Goal: Obtain resource: Download file/media

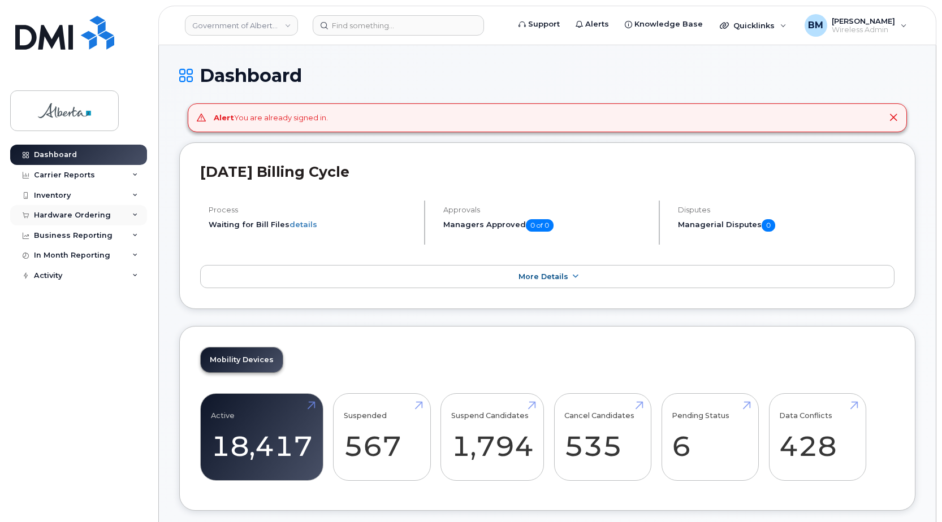
click at [62, 212] on div "Hardware Ordering" at bounding box center [72, 215] width 77 height 9
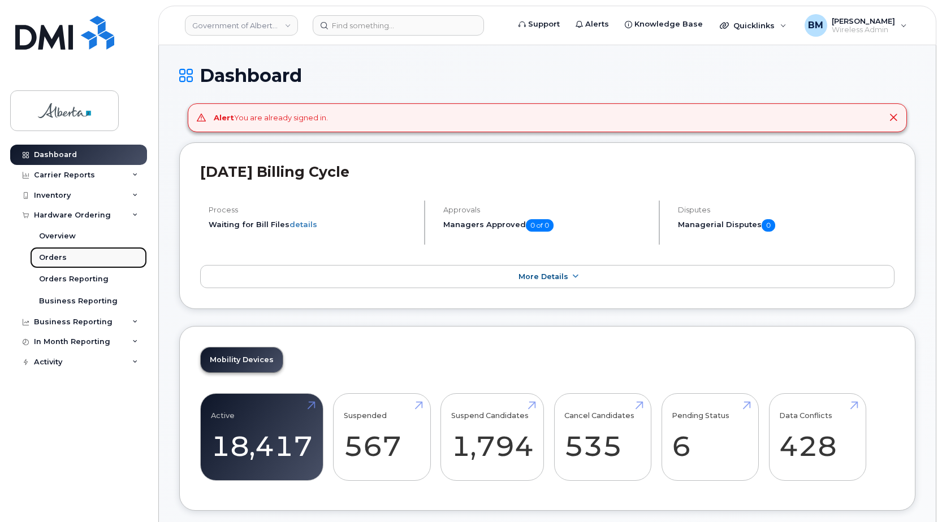
click at [53, 256] on div "Orders" at bounding box center [53, 258] width 28 height 10
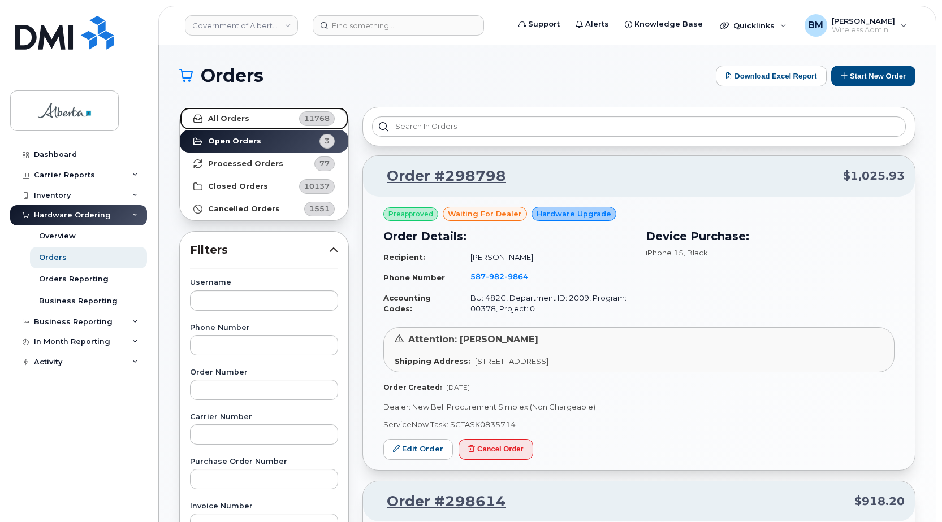
click at [223, 116] on strong "All Orders" at bounding box center [228, 118] width 41 height 9
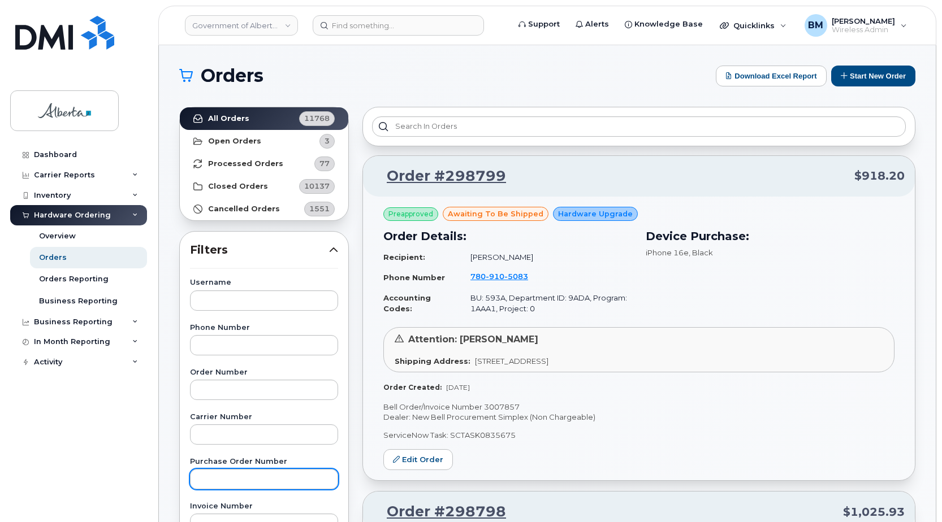
scroll to position [57, 0]
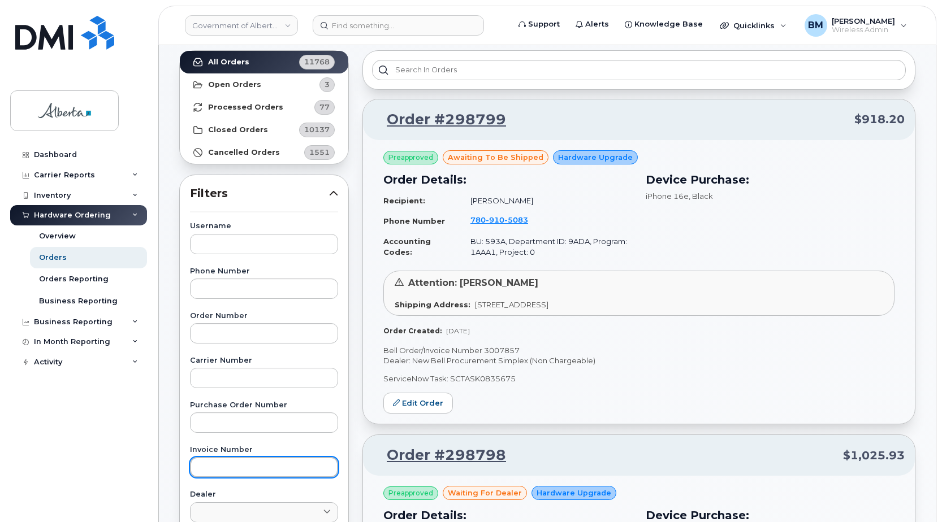
click at [230, 412] on input "text" at bounding box center [264, 467] width 148 height 20
paste input "1305791483"
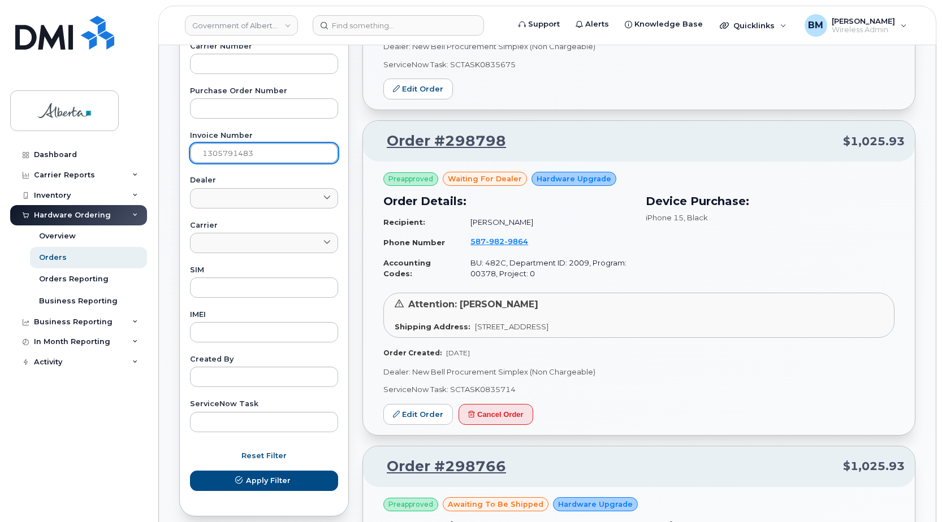
scroll to position [452, 0]
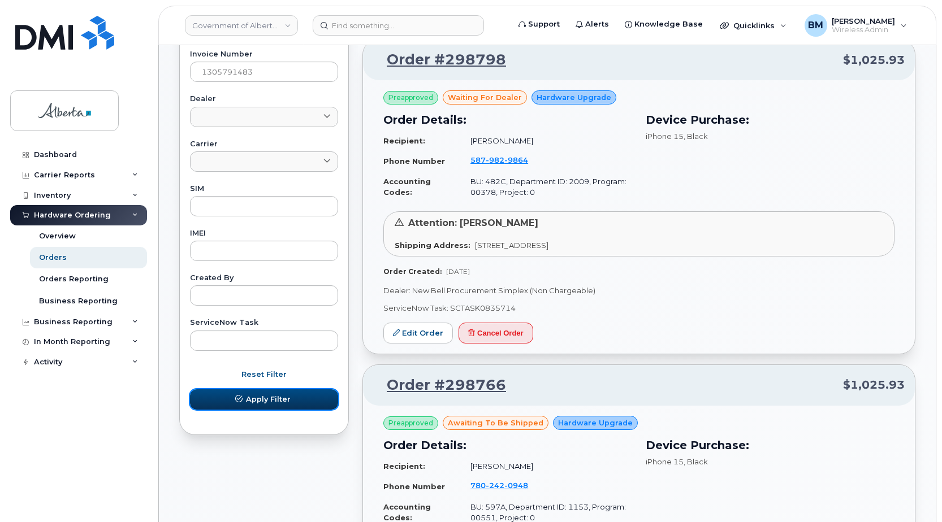
click at [280, 404] on span "Apply Filter" at bounding box center [268, 399] width 45 height 11
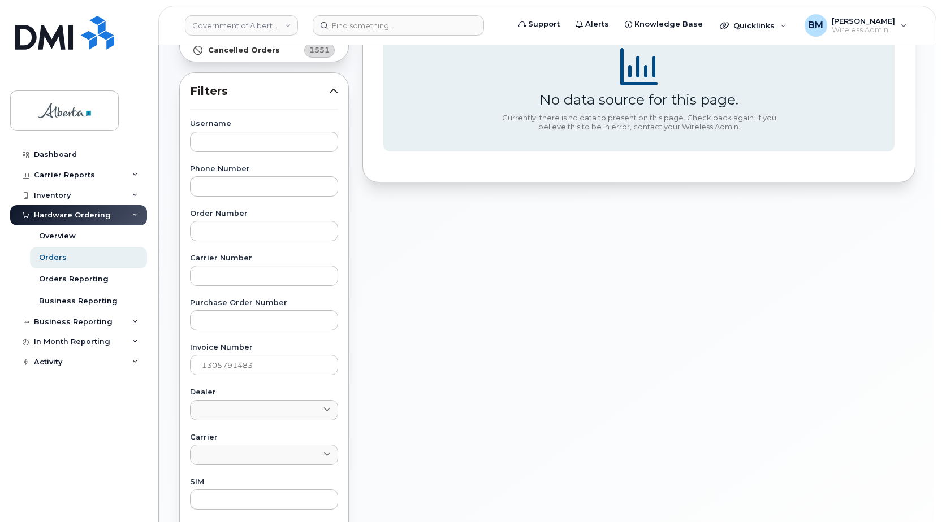
scroll to position [139, 0]
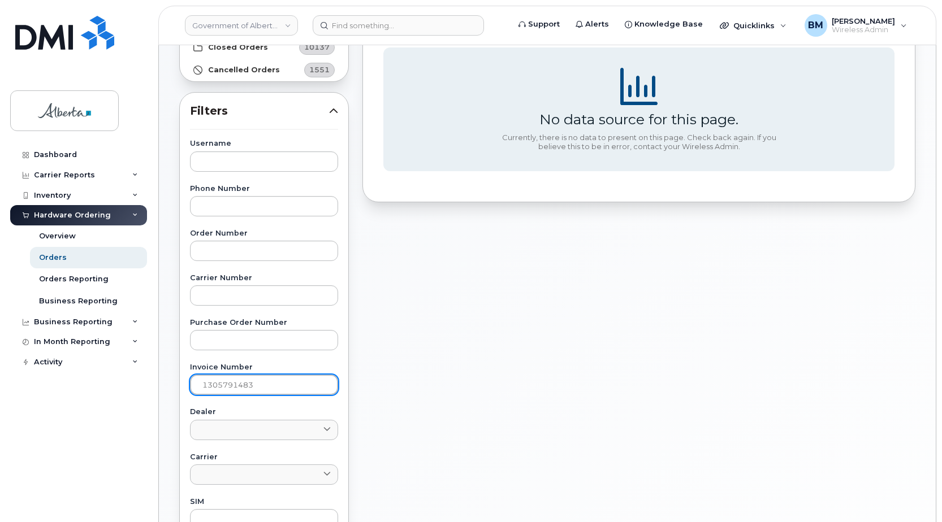
click at [199, 386] on input "1305791483" at bounding box center [264, 385] width 148 height 20
drag, startPoint x: 286, startPoint y: 379, endPoint x: 152, endPoint y: 370, distance: 134.3
click at [159, 370] on div "Government of Alberta (GOA) Support Alerts Knowledge Base Quicklinks Suspend / …" at bounding box center [547, 337] width 777 height 863
paste input "95"
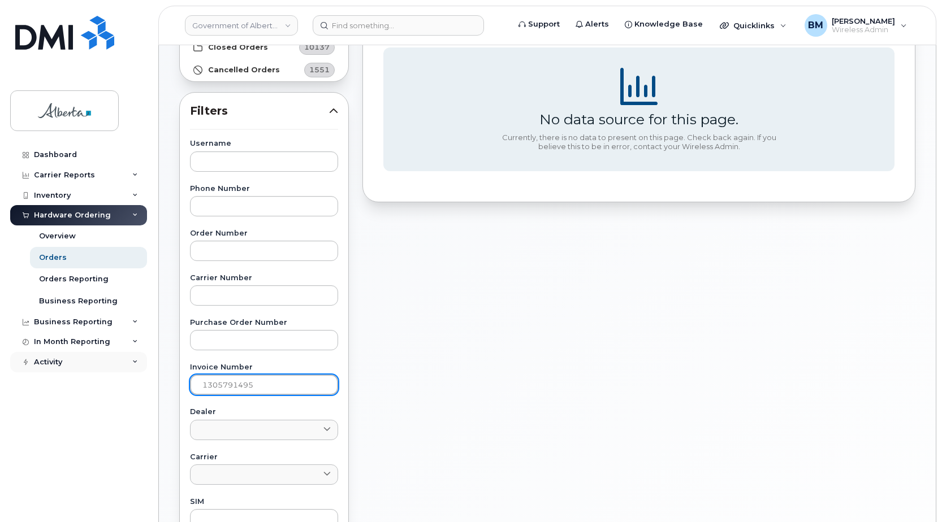
drag, startPoint x: 285, startPoint y: 386, endPoint x: 135, endPoint y: 361, distance: 152.4
click at [159, 361] on div "Government of Alberta (GOA) Support Alerts Knowledge Base Quicklinks Suspend / …" at bounding box center [547, 337] width 777 height 863
paste input "6556890"
type input "1306556890"
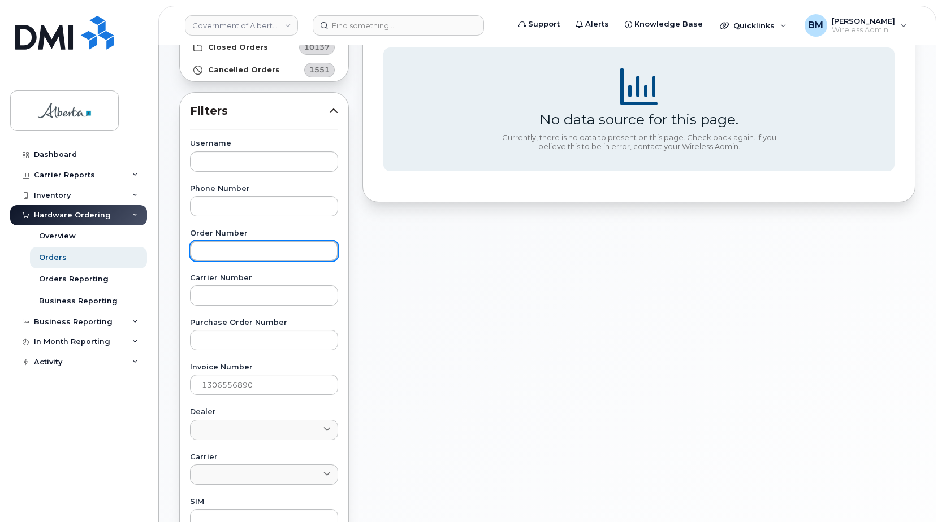
click at [247, 250] on input "text" at bounding box center [264, 251] width 148 height 20
paste input "2997531"
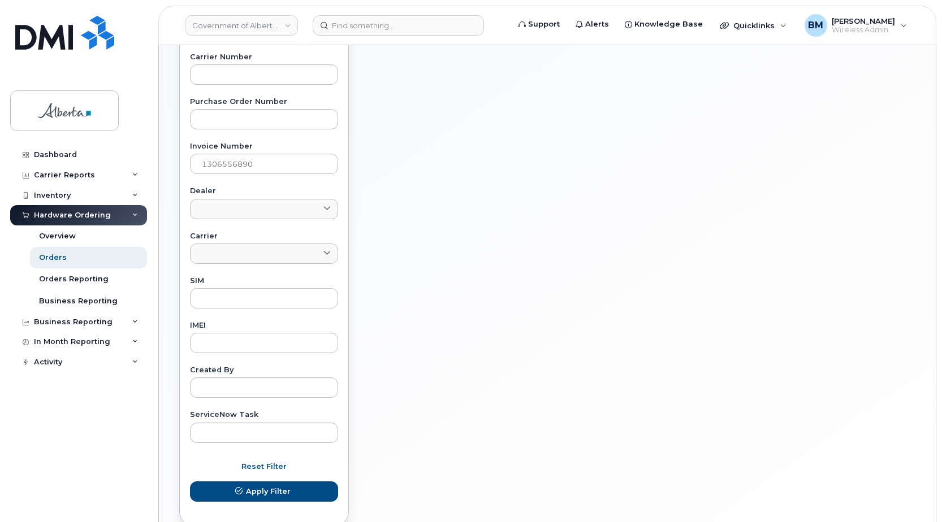
scroll to position [365, 0]
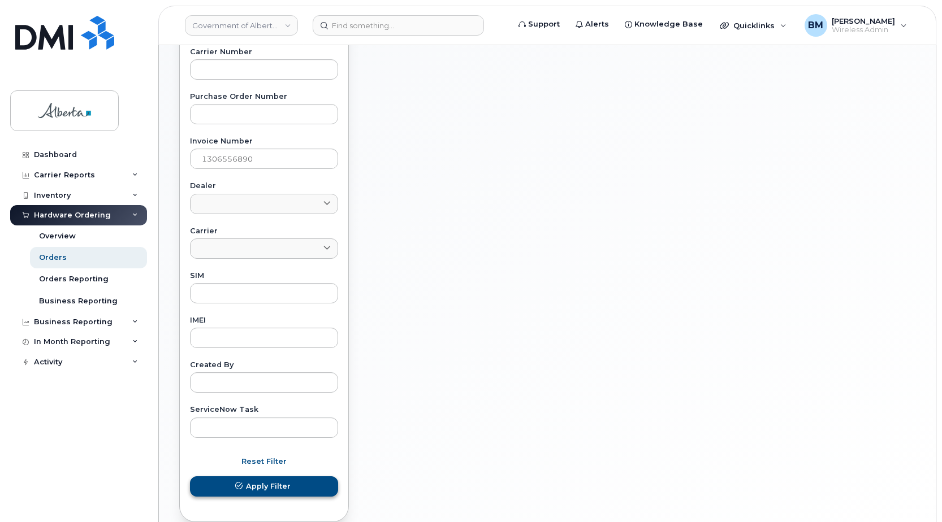
type input "2997531"
click at [272, 412] on span "Apply Filter" at bounding box center [268, 486] width 45 height 11
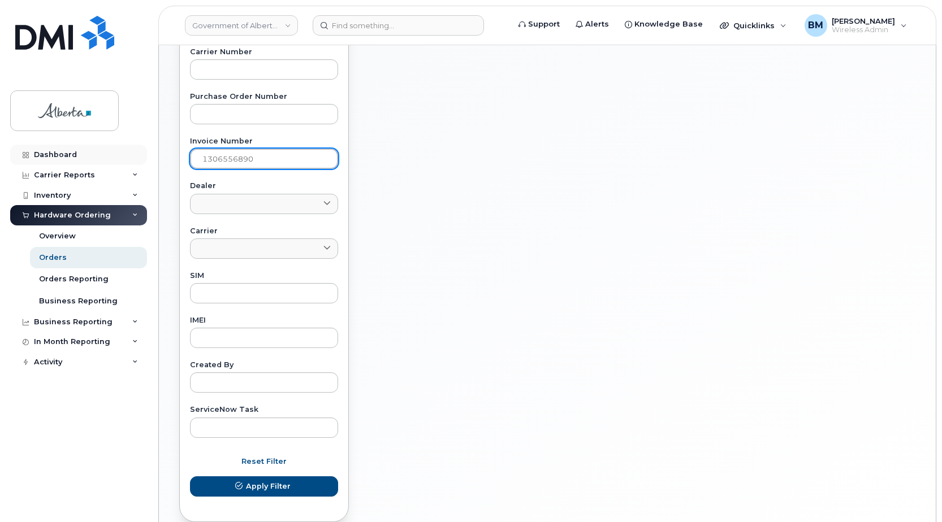
drag, startPoint x: 284, startPoint y: 162, endPoint x: 143, endPoint y: 158, distance: 141.4
click at [159, 158] on div "Government of Alberta (GOA) Support Alerts Knowledge Base Quicklinks Suspend / …" at bounding box center [547, 111] width 777 height 863
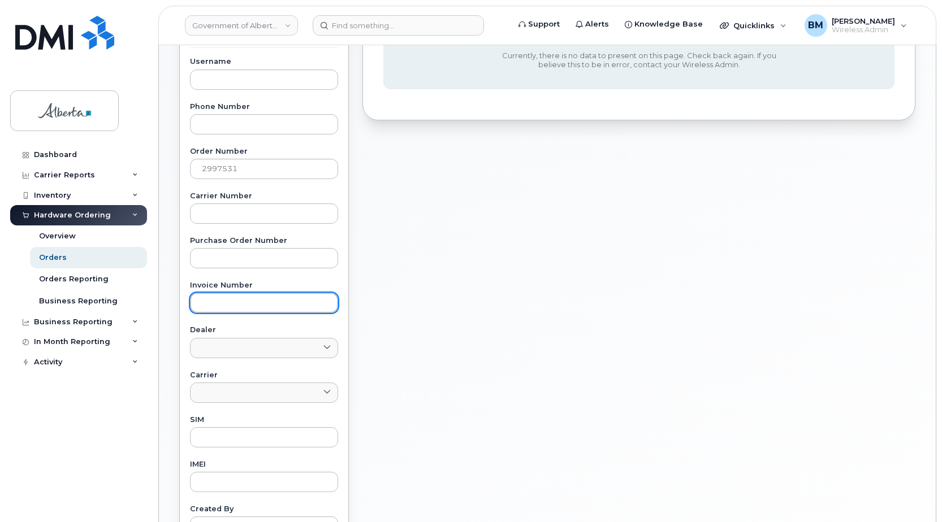
scroll to position [396, 0]
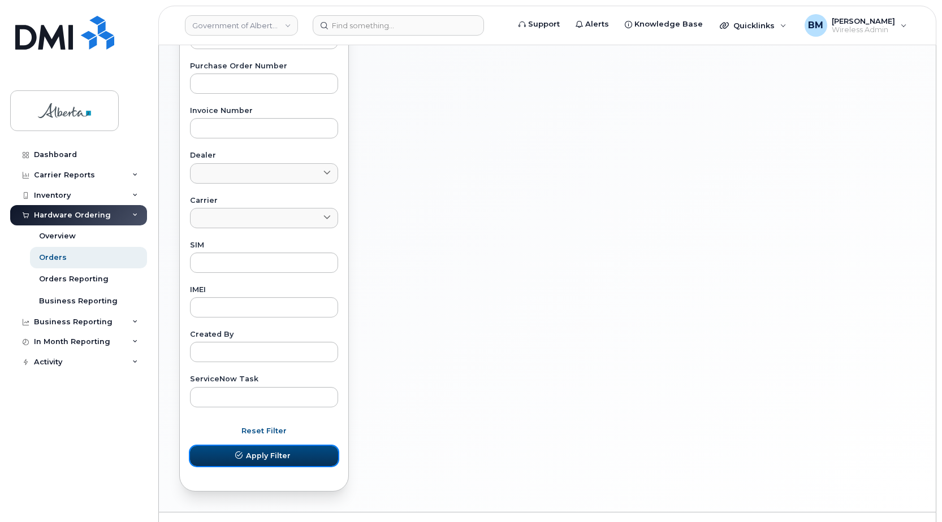
click at [288, 412] on span "Apply Filter" at bounding box center [268, 456] width 45 height 11
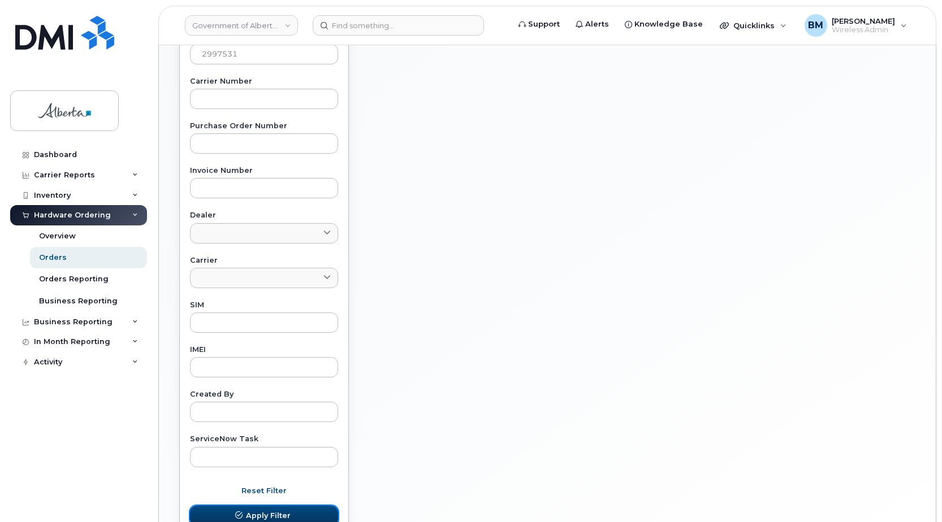
scroll to position [339, 0]
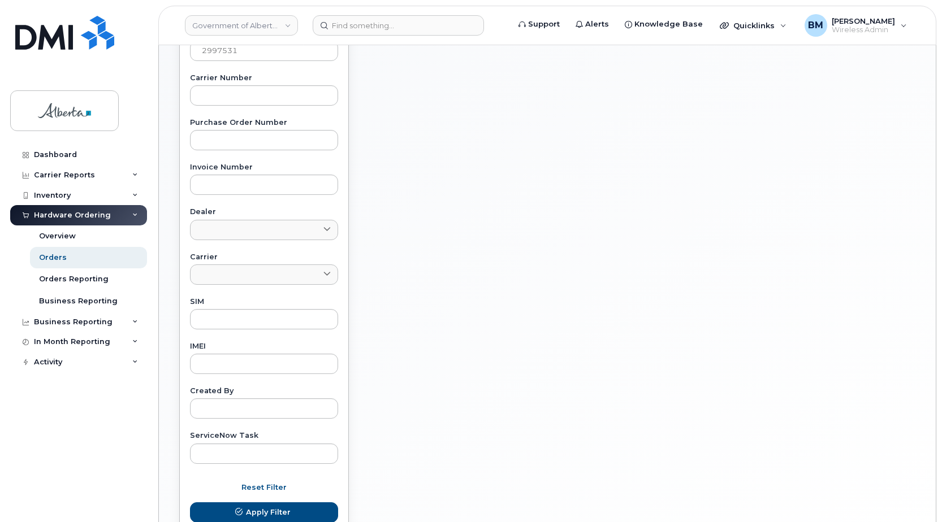
click at [59, 209] on div "Hardware Ordering" at bounding box center [78, 215] width 137 height 20
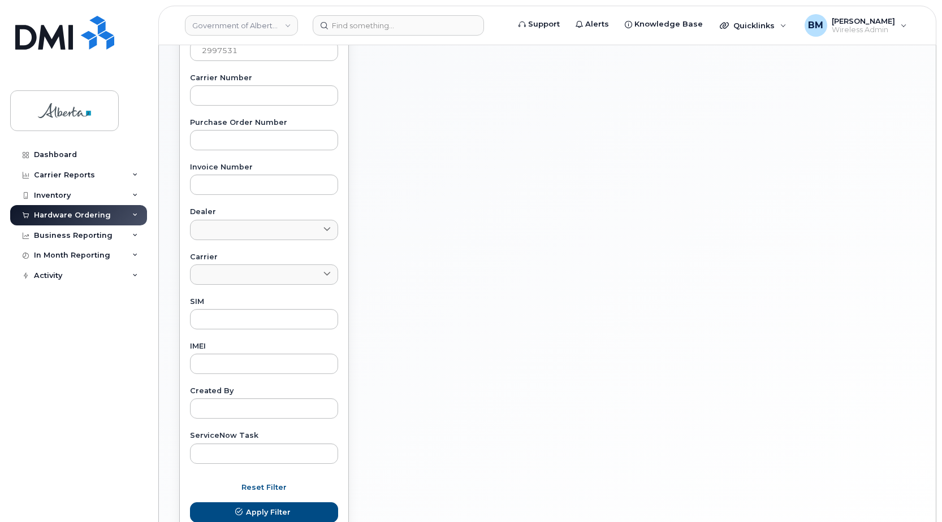
click at [59, 209] on div "Hardware Ordering" at bounding box center [78, 215] width 137 height 20
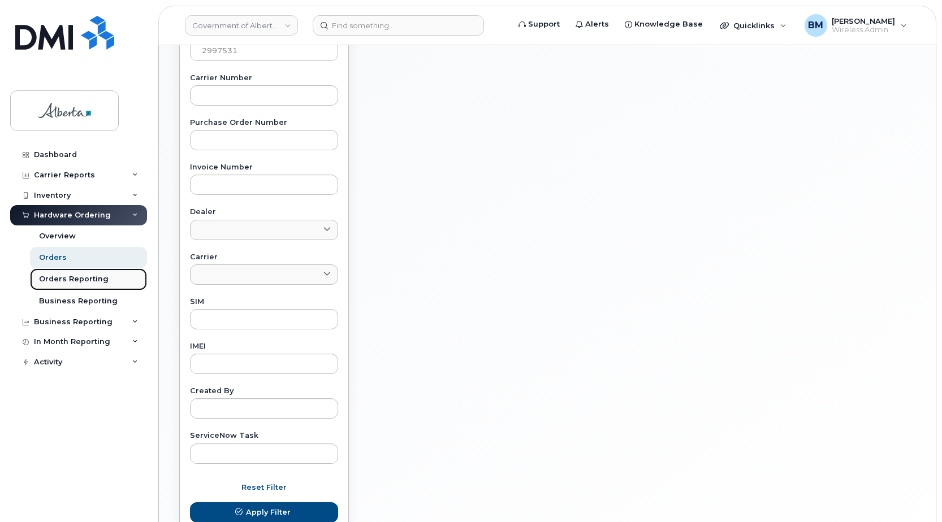
click at [75, 277] on div "Orders Reporting" at bounding box center [74, 279] width 70 height 10
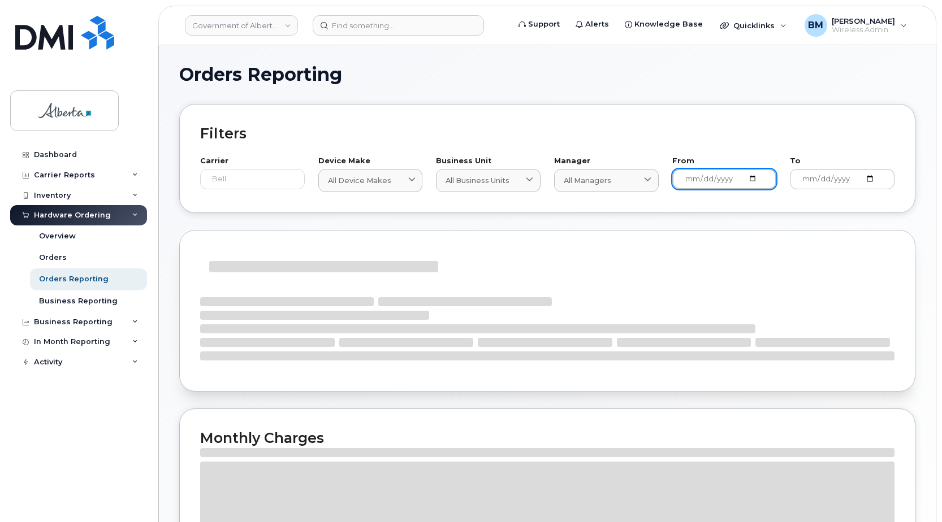
click at [686, 180] on input "2024-08-20" at bounding box center [724, 179] width 105 height 20
type input "2025-07-22"
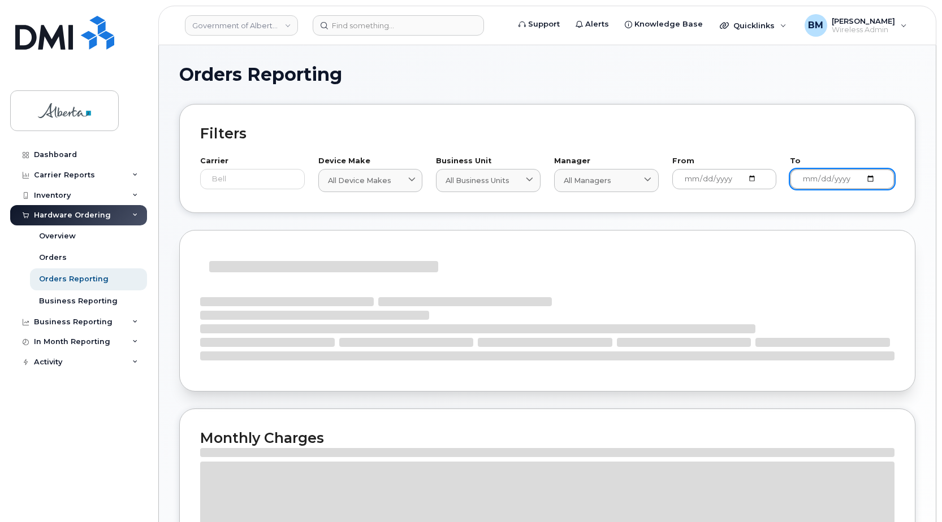
click at [686, 177] on input "2025-08-20" at bounding box center [842, 179] width 105 height 20
type input "2025-07-22"
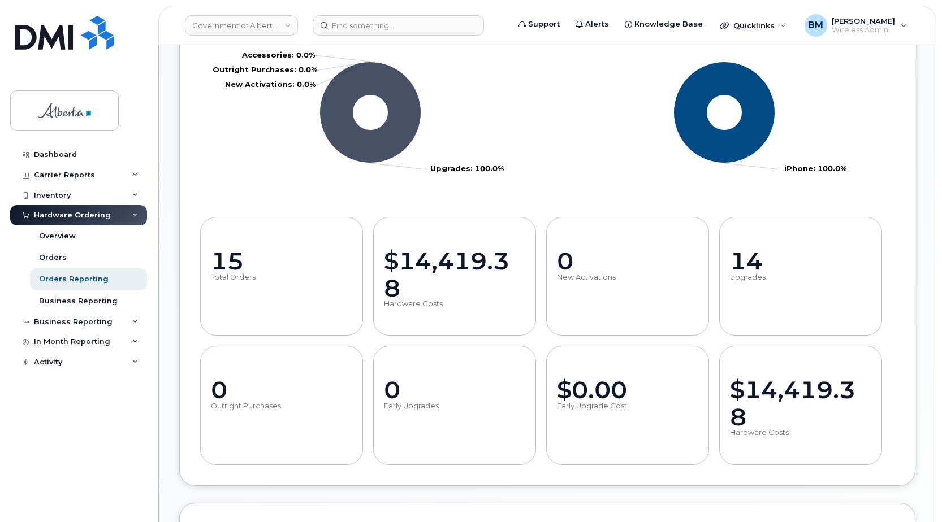
scroll to position [283, 0]
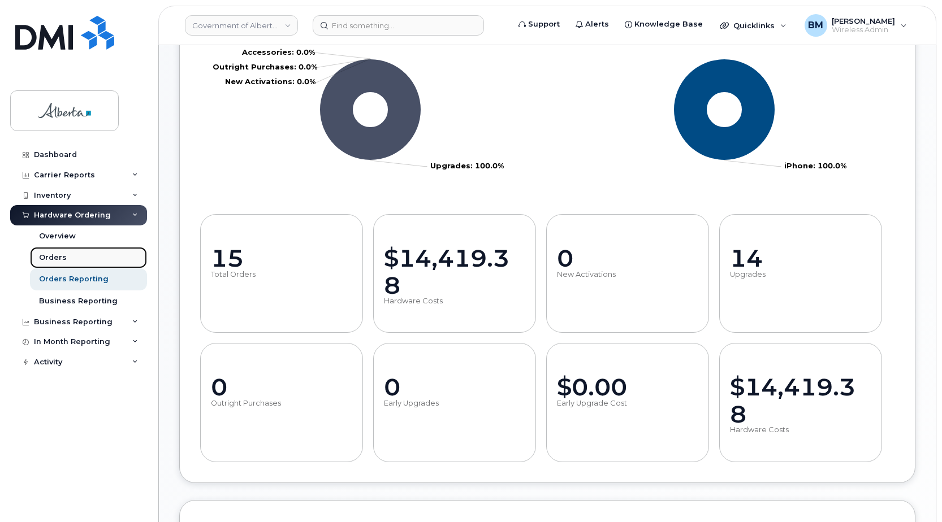
click at [61, 254] on div "Orders" at bounding box center [53, 258] width 28 height 10
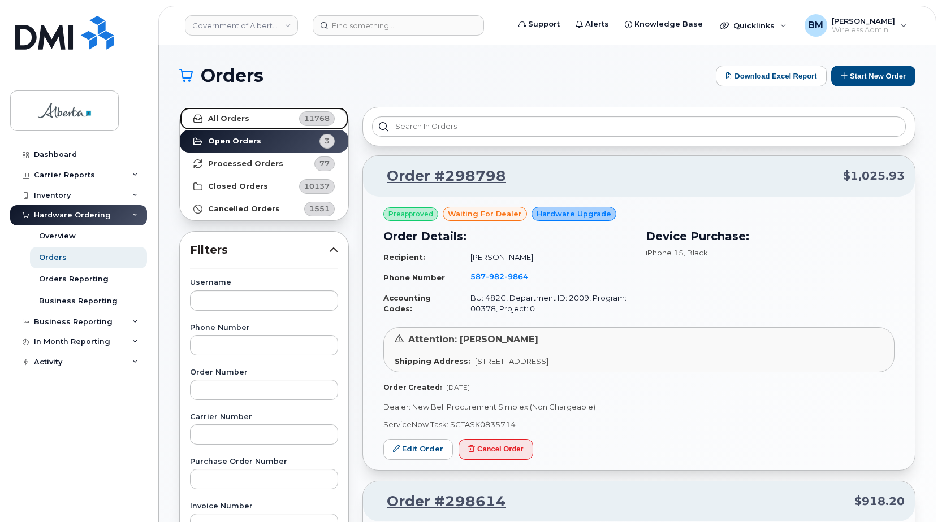
click at [256, 118] on link "All Orders 11768" at bounding box center [264, 118] width 169 height 23
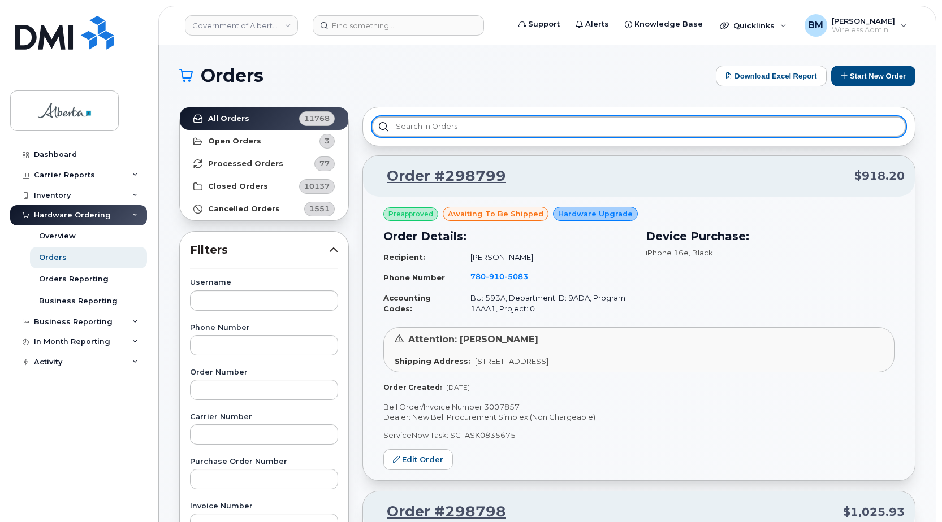
click at [437, 127] on input "text" at bounding box center [639, 126] width 534 height 20
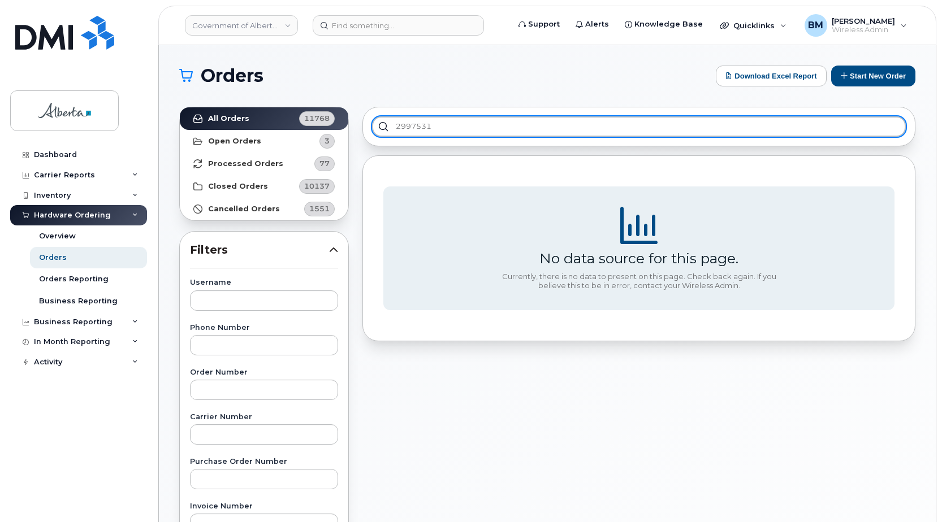
type input "2997531"
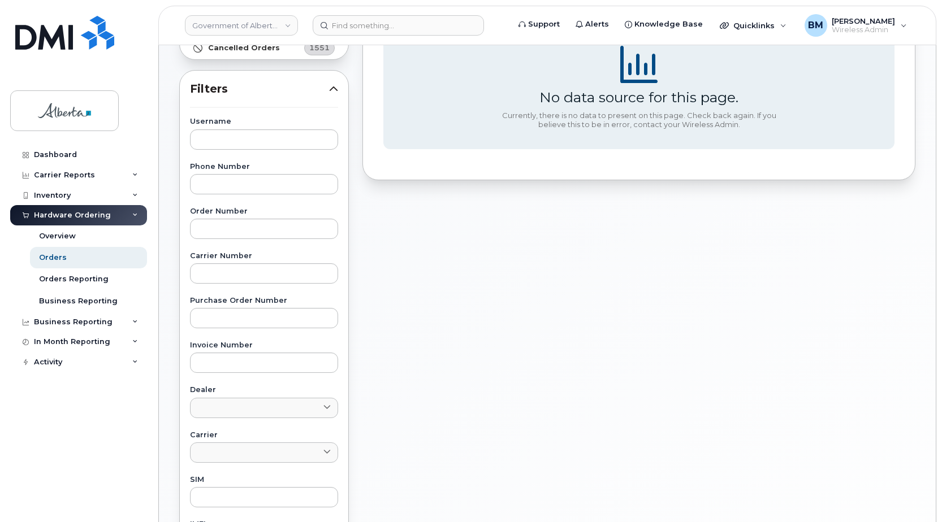
scroll to position [170, 0]
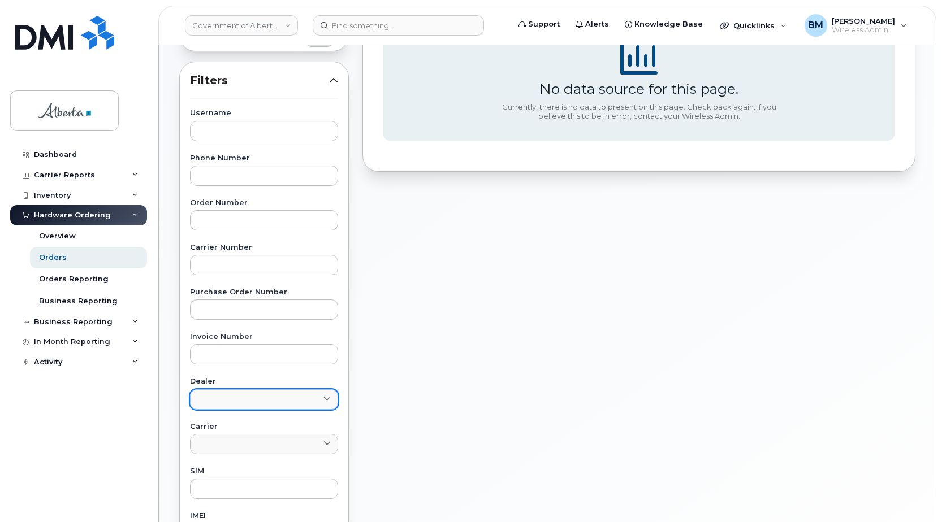
click at [266, 399] on link at bounding box center [264, 400] width 148 height 20
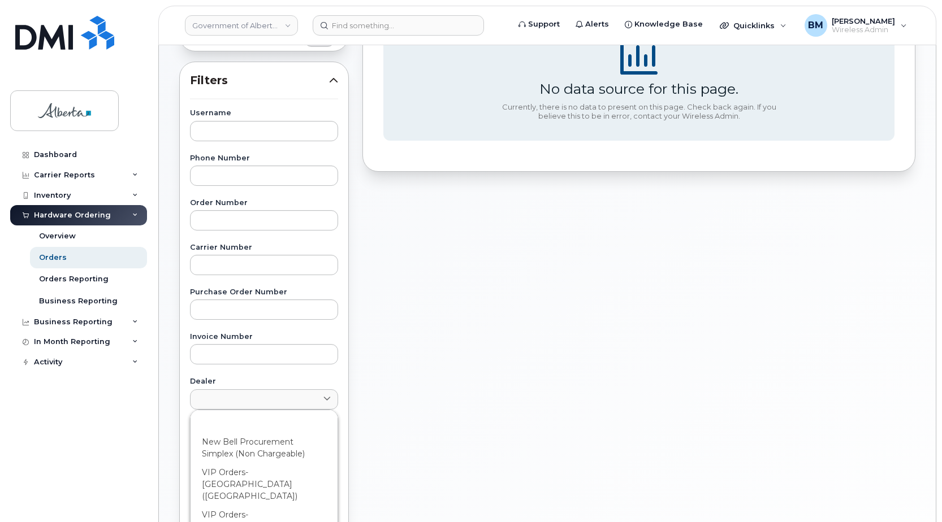
click at [457, 369] on div "2997531 No data source for this page. Currently, there is no data to present on…" at bounding box center [639, 327] width 567 height 794
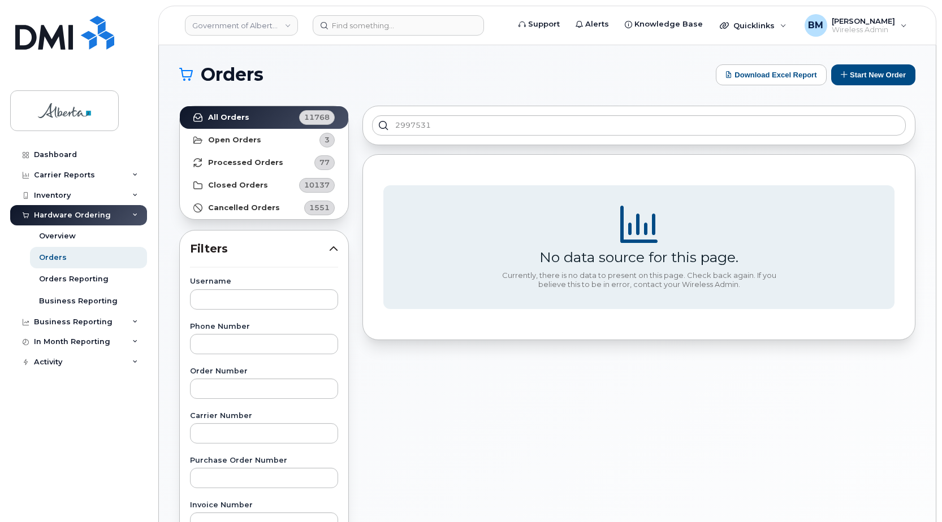
scroll to position [0, 0]
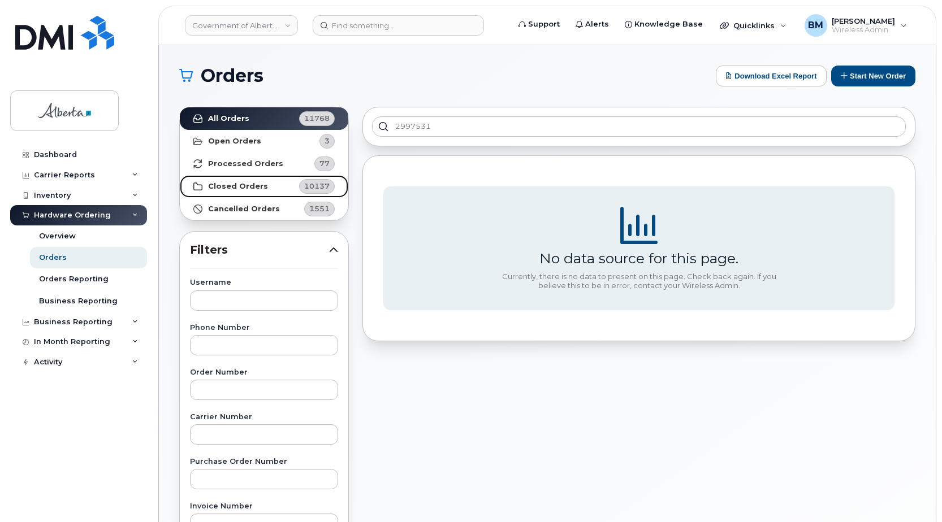
click at [231, 180] on link "Closed Orders 10137" at bounding box center [264, 186] width 169 height 23
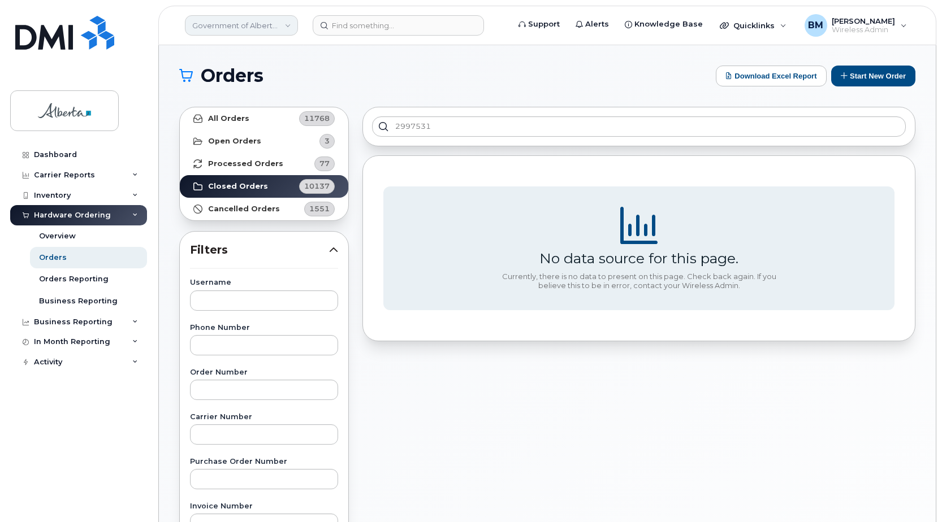
click at [256, 27] on link "Government of Alberta ([GEOGRAPHIC_DATA])" at bounding box center [241, 25] width 113 height 20
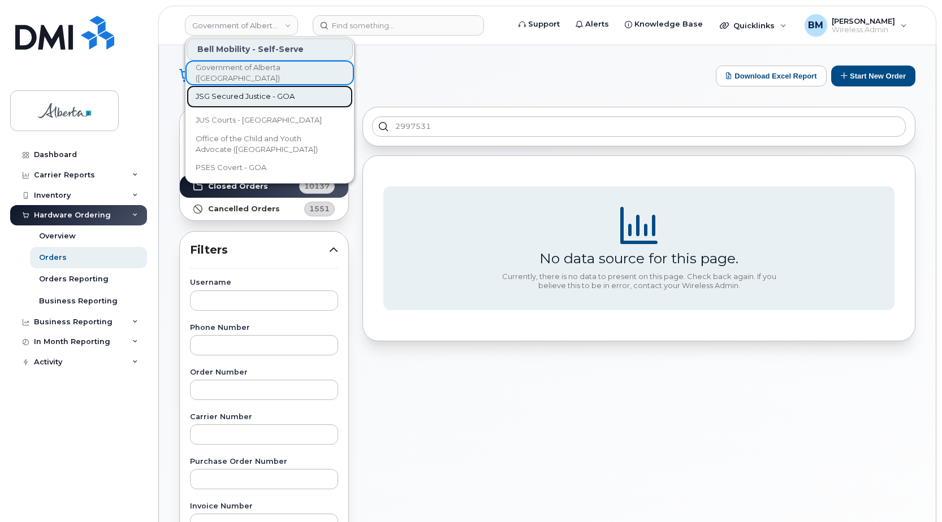
click at [278, 96] on span "JSG Secured Justice - GOA" at bounding box center [245, 96] width 99 height 11
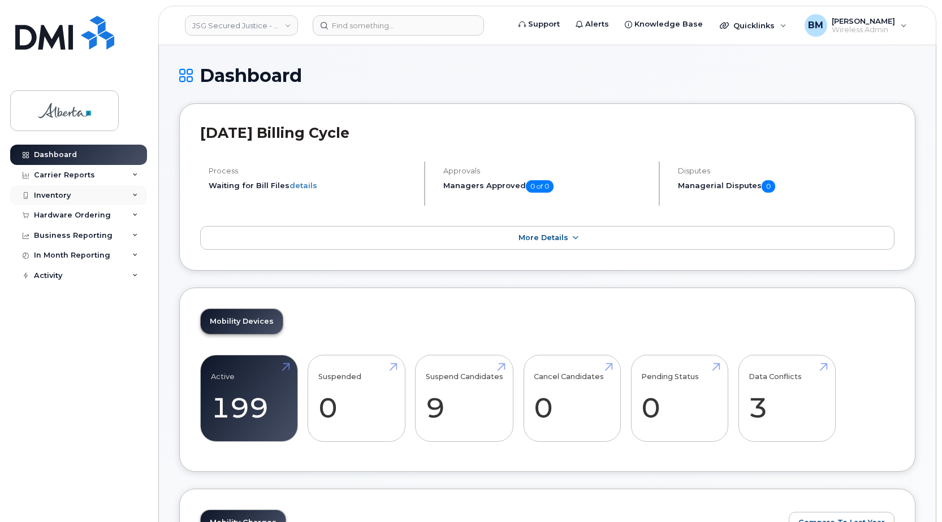
click at [70, 196] on div "Inventory" at bounding box center [52, 195] width 37 height 9
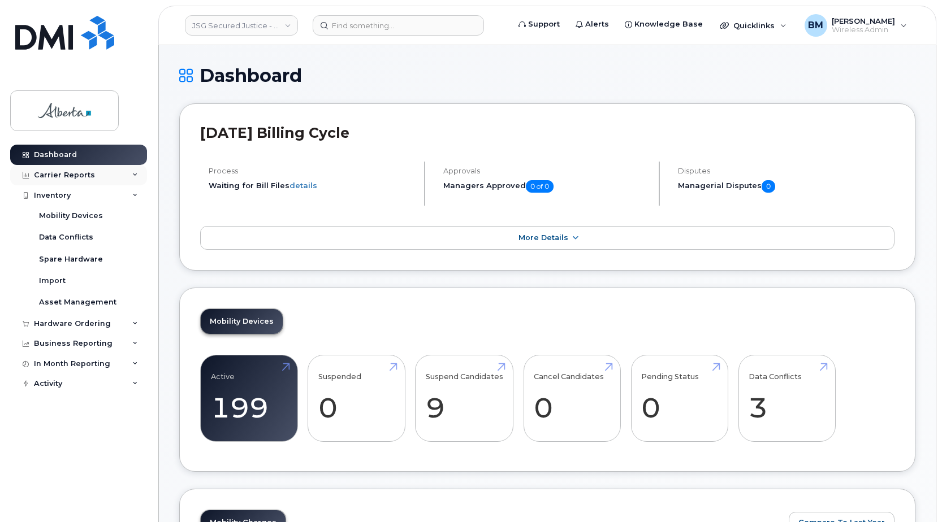
click at [84, 177] on div "Carrier Reports" at bounding box center [64, 175] width 61 height 9
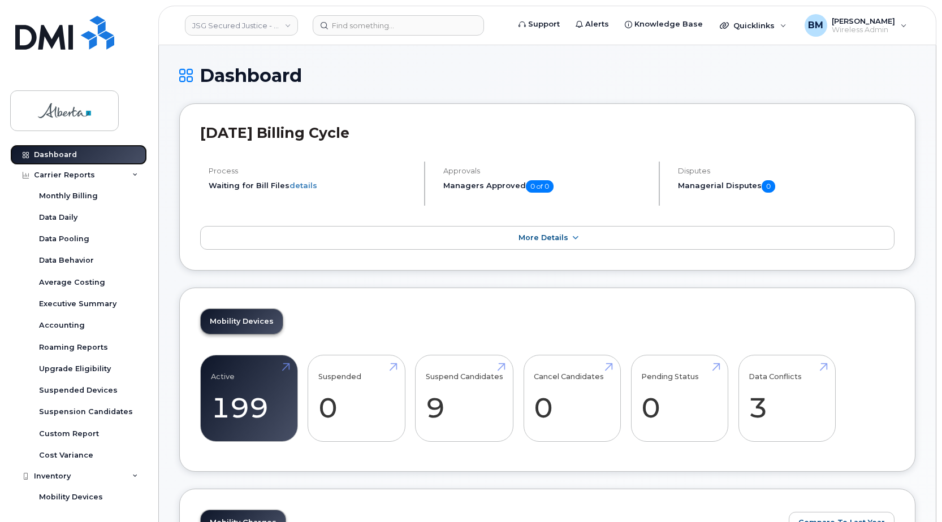
click at [75, 154] on div "Dashboard" at bounding box center [55, 154] width 43 height 9
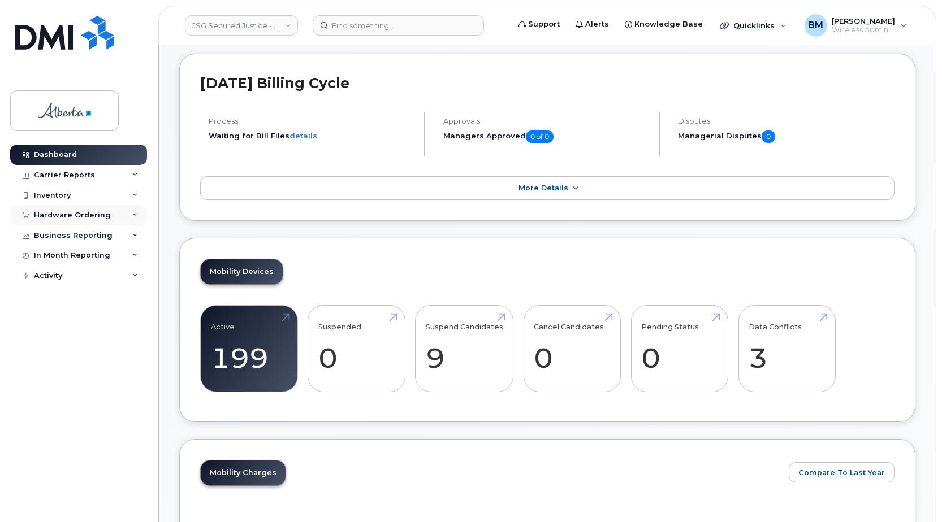
scroll to position [57, 0]
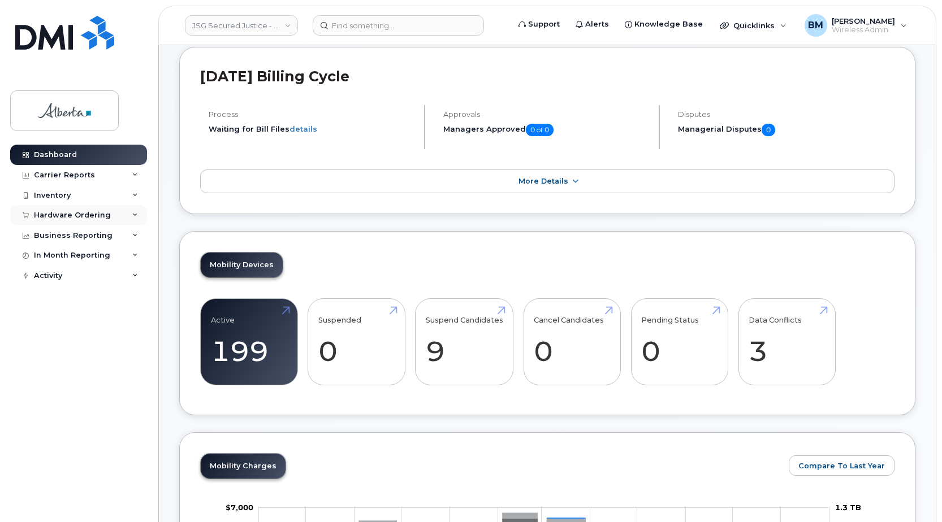
click at [66, 216] on div "Hardware Ordering" at bounding box center [72, 215] width 77 height 9
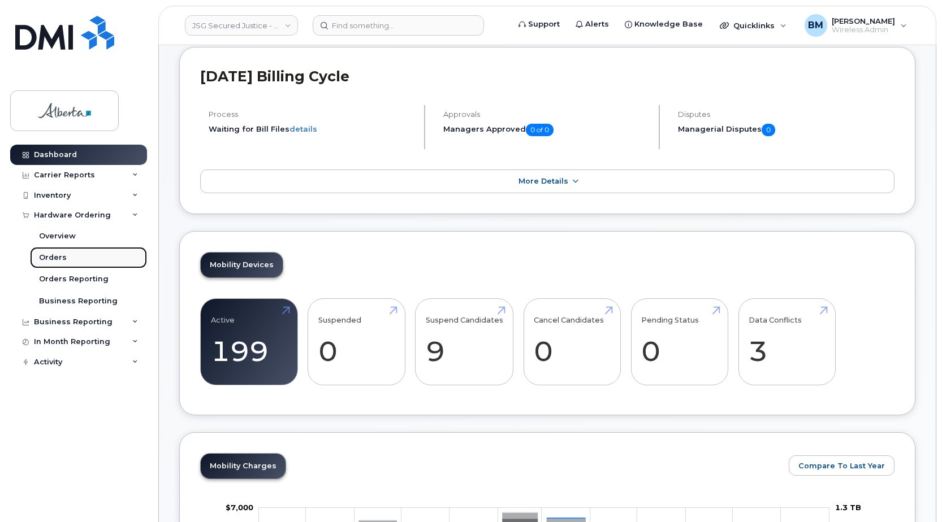
click at [60, 256] on div "Orders" at bounding box center [53, 258] width 28 height 10
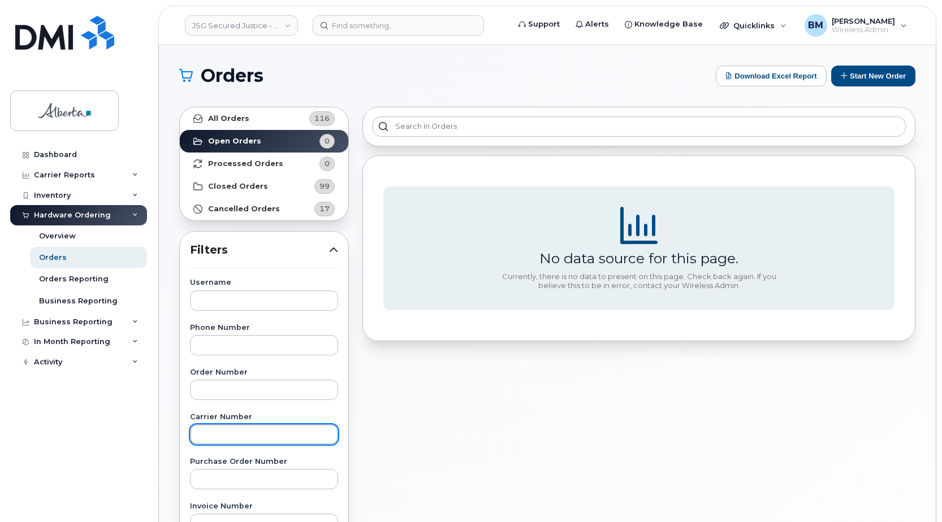
click at [202, 438] on input "text" at bounding box center [264, 435] width 148 height 20
paste input "2997531"
type input "2997531"
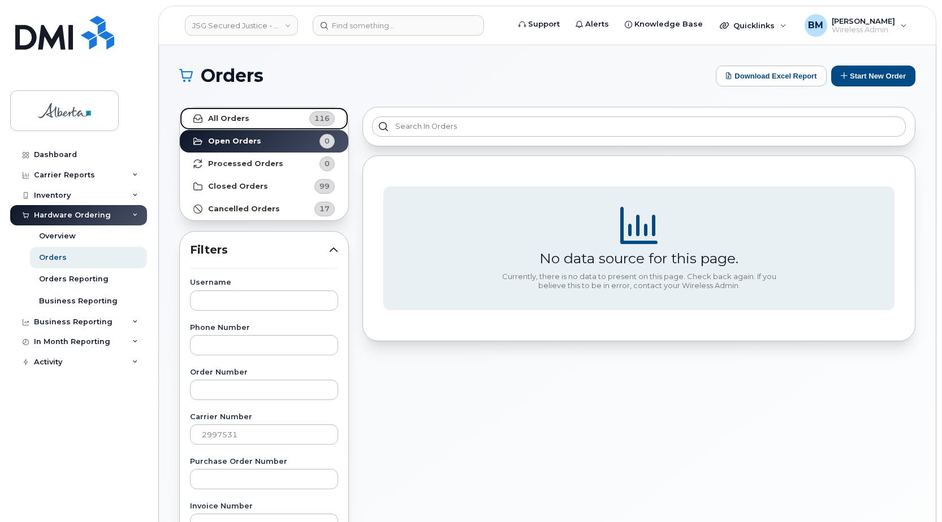
click at [235, 119] on strong "All Orders" at bounding box center [228, 118] width 41 height 9
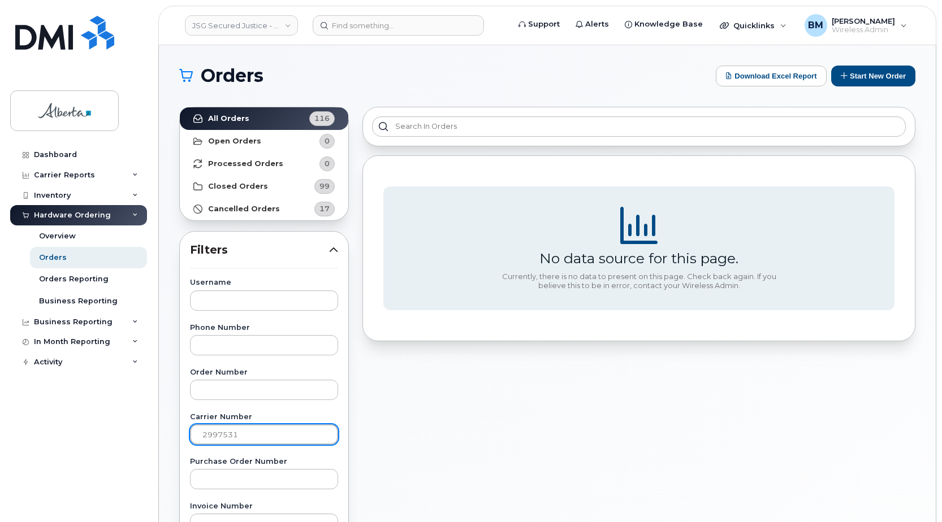
click at [249, 431] on input "2997531" at bounding box center [264, 435] width 148 height 20
click at [74, 173] on div "Carrier Reports" at bounding box center [64, 175] width 61 height 9
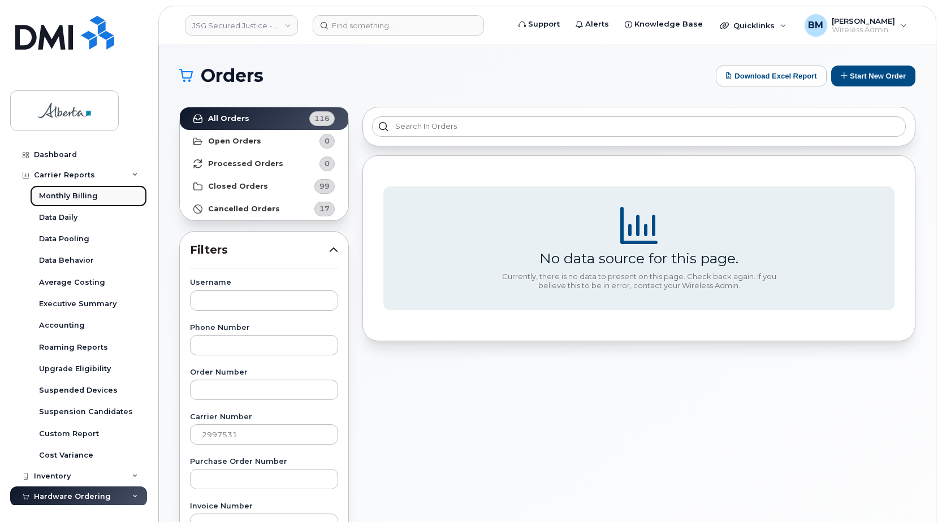
click at [80, 198] on div "Monthly Billing" at bounding box center [68, 196] width 59 height 10
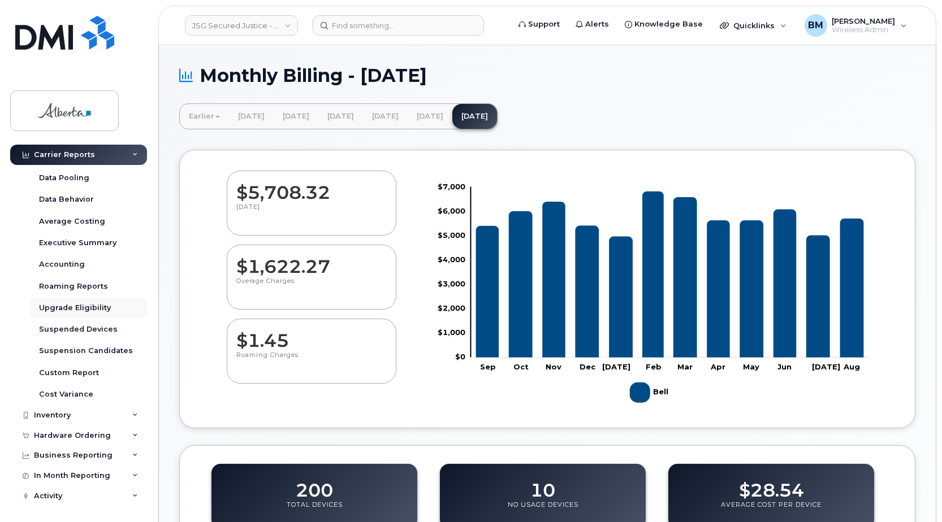
scroll to position [62, 0]
click at [66, 263] on div "Accounting" at bounding box center [62, 264] width 46 height 10
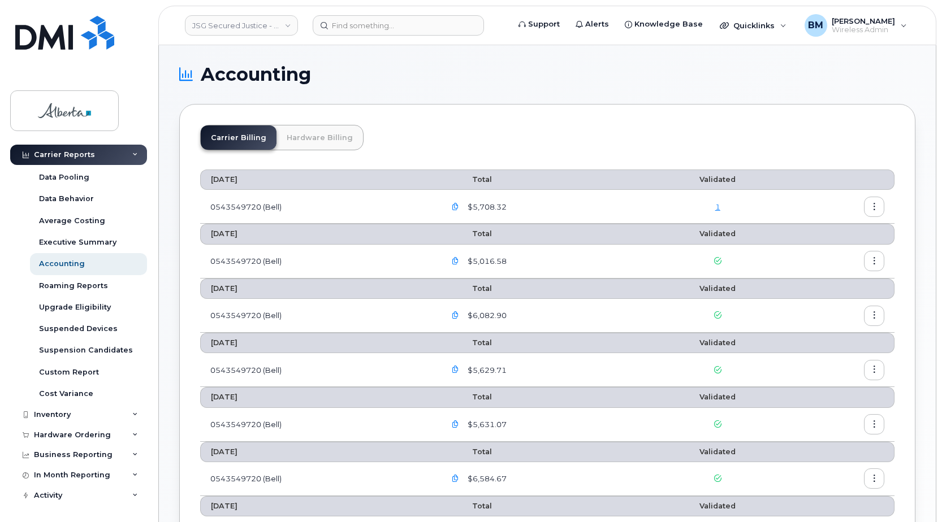
click at [318, 132] on link "Hardware Billing" at bounding box center [320, 138] width 87 height 24
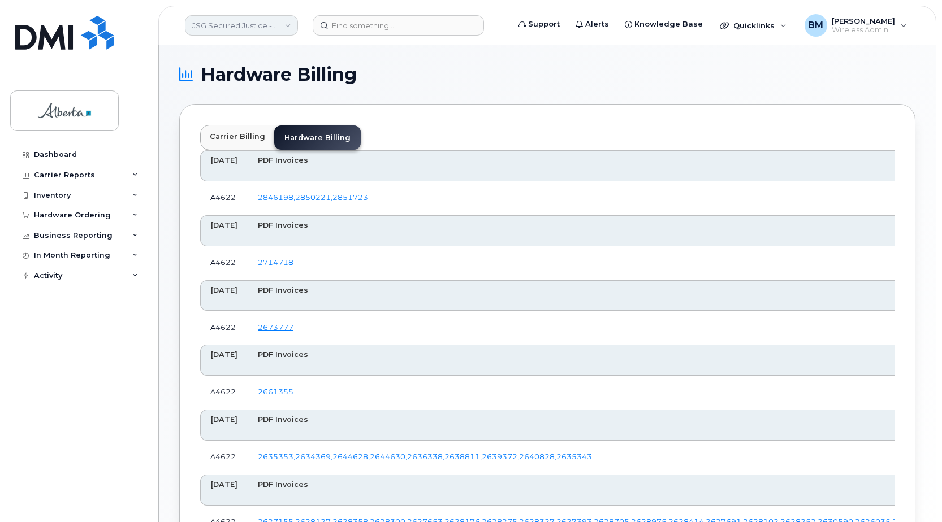
click at [274, 21] on link "JSG Secured Justice - GOA" at bounding box center [241, 25] width 113 height 20
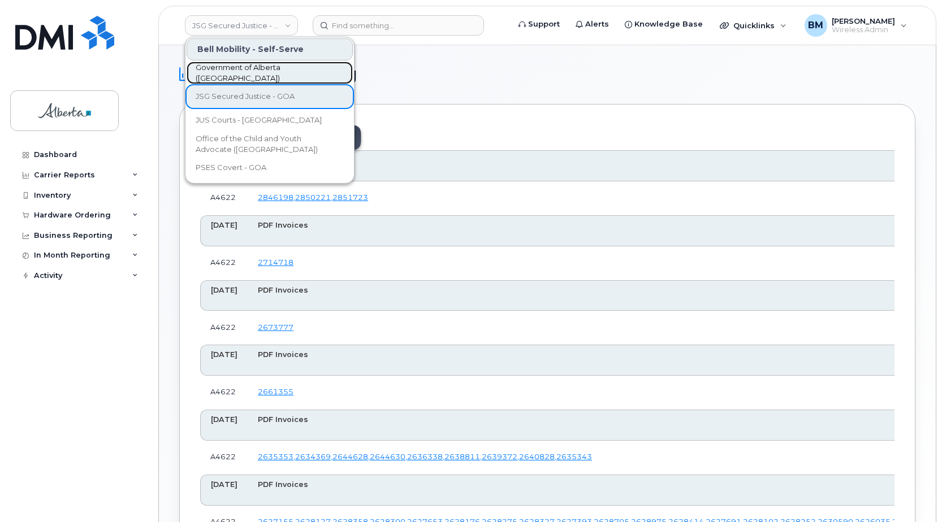
click at [283, 75] on span "Government of Alberta ([GEOGRAPHIC_DATA])" at bounding box center [261, 73] width 130 height 22
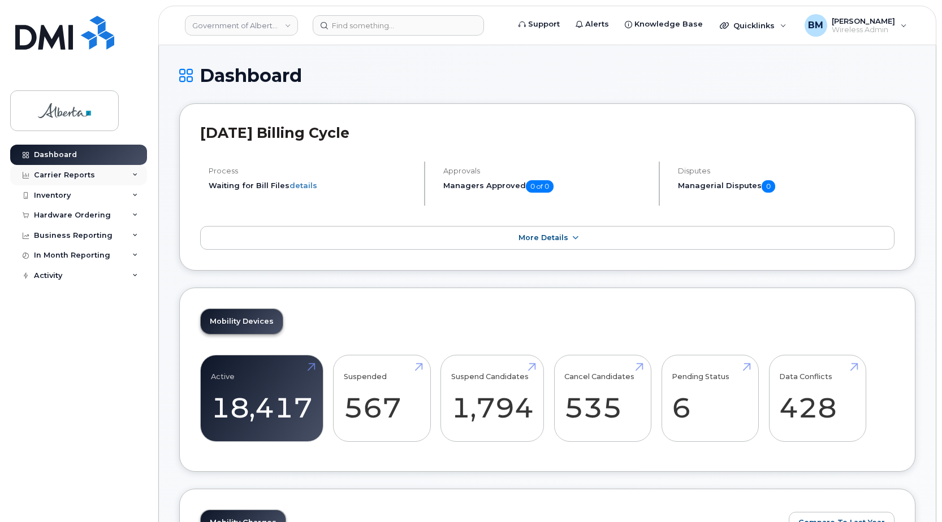
click at [50, 174] on div "Carrier Reports" at bounding box center [64, 175] width 61 height 9
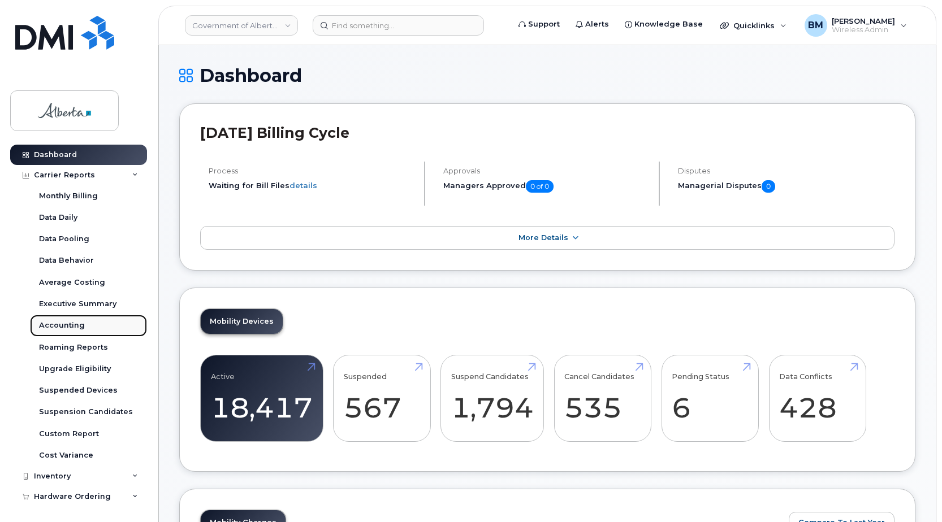
click at [57, 328] on div "Accounting" at bounding box center [62, 326] width 46 height 10
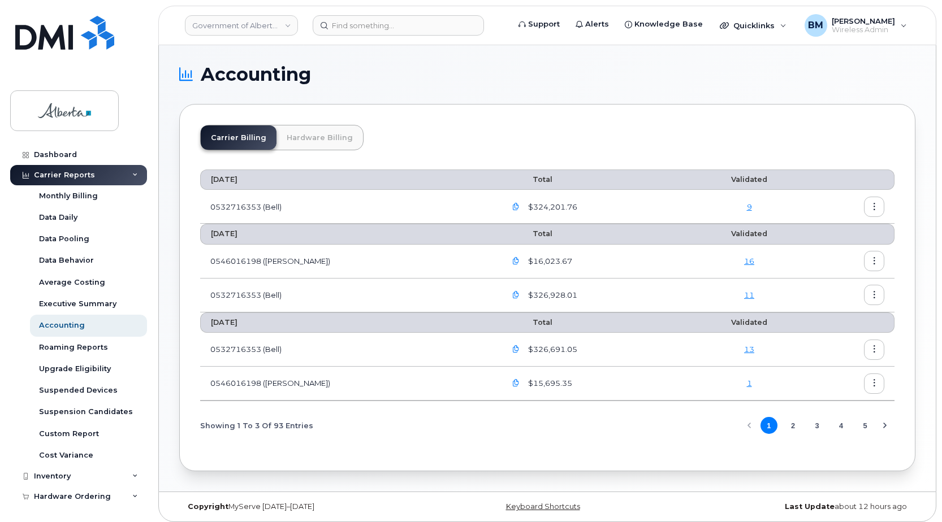
click at [333, 136] on link "Hardware Billing" at bounding box center [320, 138] width 87 height 24
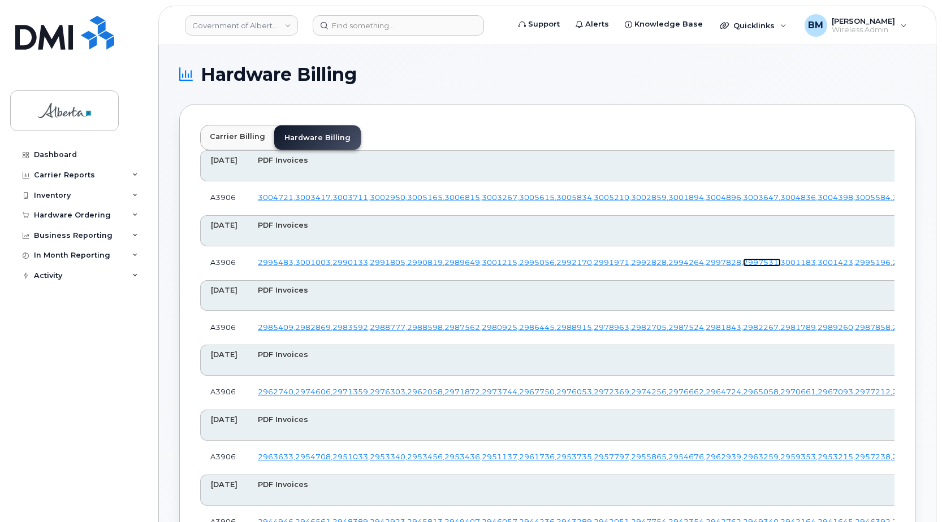
click at [743, 267] on link "2997531 ," at bounding box center [761, 262] width 37 height 8
click at [391, 26] on input at bounding box center [398, 25] width 171 height 20
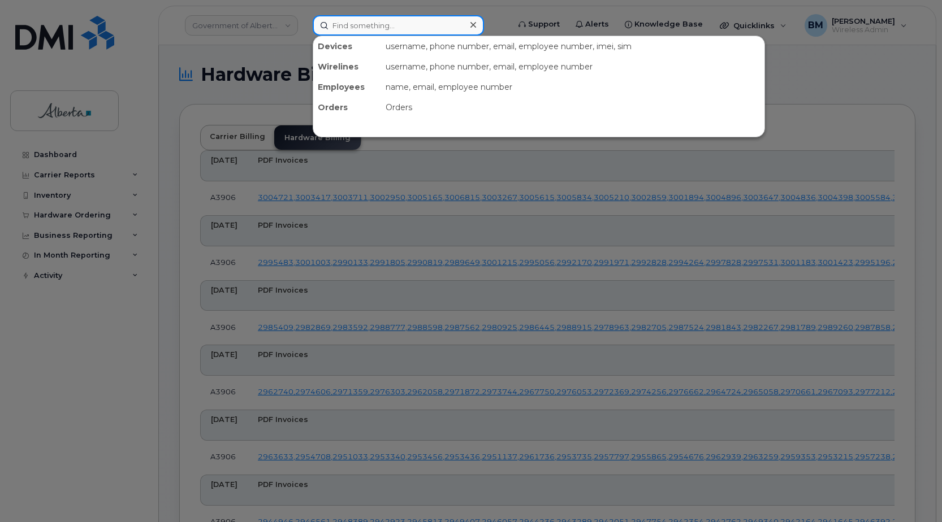
paste input "Janelle Hancock"
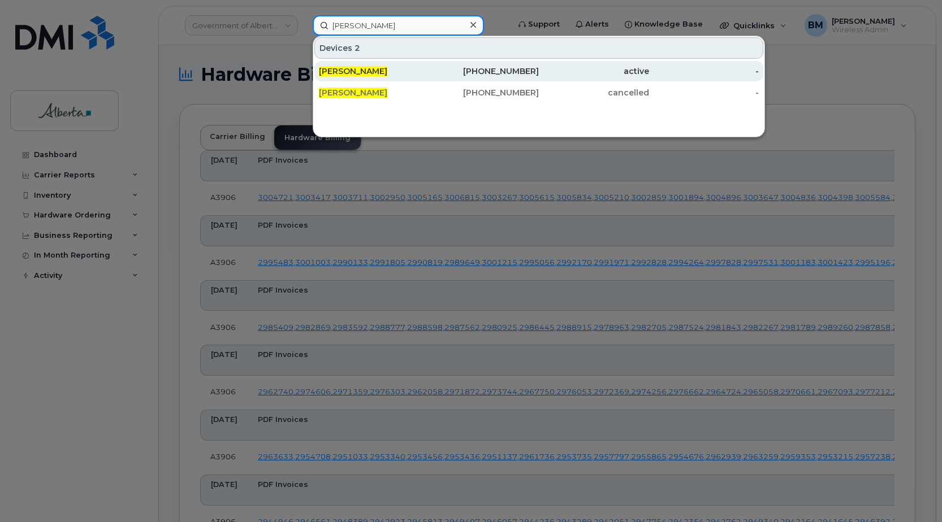
type input "Janelle Hancock"
click at [363, 73] on span "Janelle Hancock" at bounding box center [353, 71] width 68 height 10
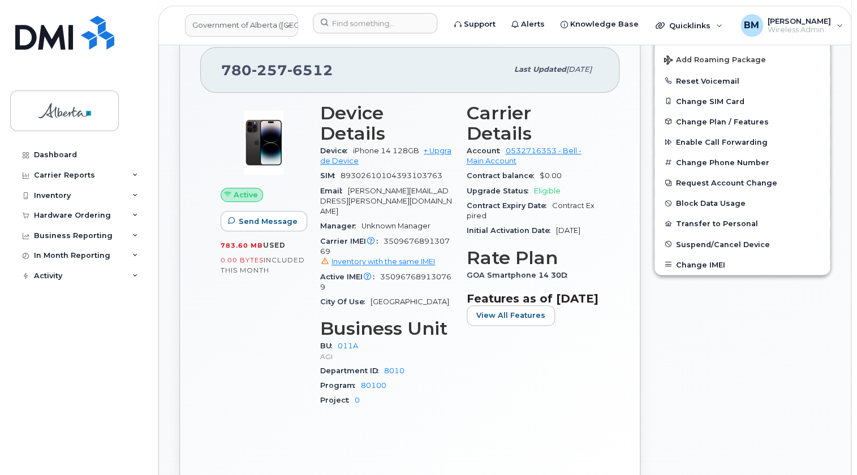
scroll to position [377, 0]
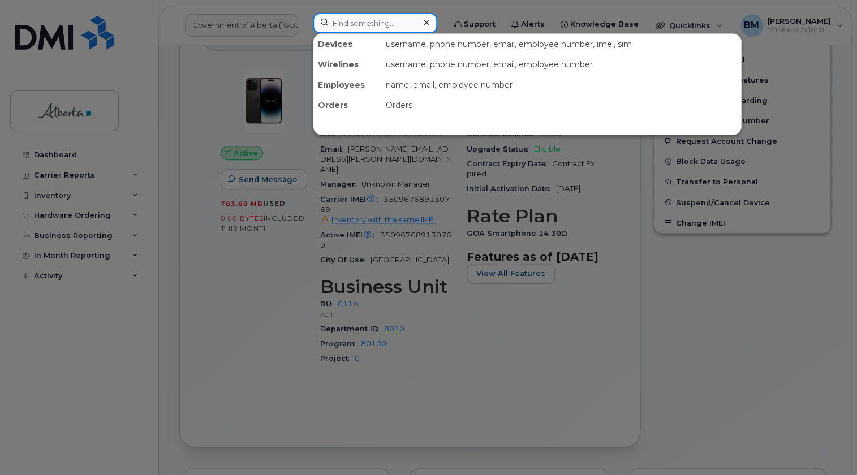
click at [343, 25] on input at bounding box center [375, 23] width 124 height 20
paste input "5873857601"
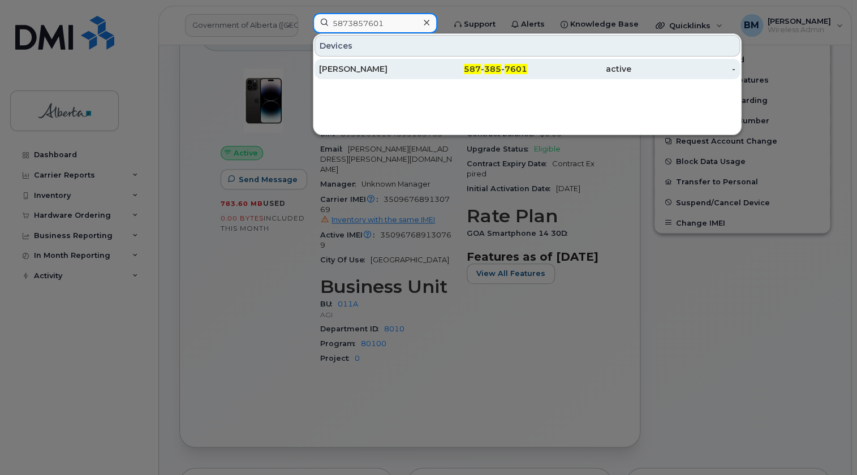
type input "5873857601"
click at [338, 67] on div "[PERSON_NAME]" at bounding box center [371, 68] width 104 height 11
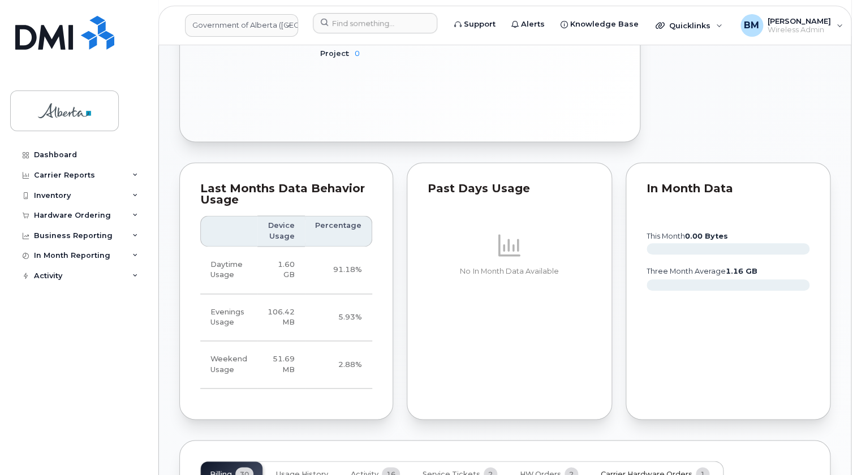
scroll to position [771, 0]
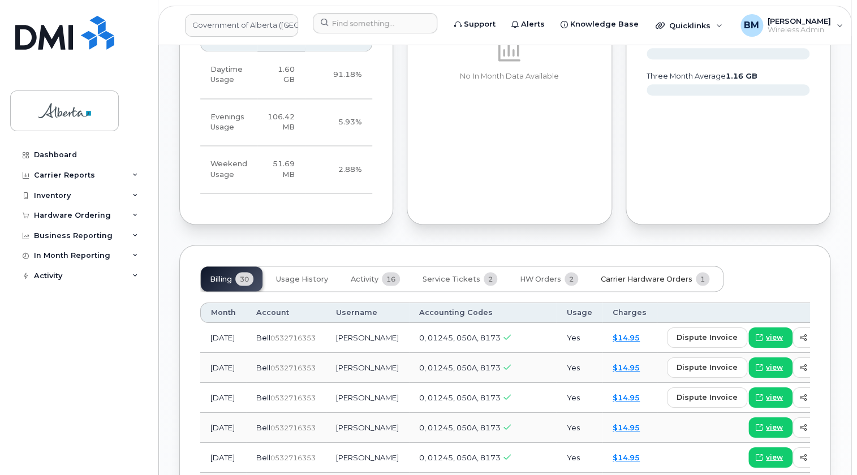
click at [659, 274] on span "Carrier Hardware Orders" at bounding box center [647, 278] width 92 height 9
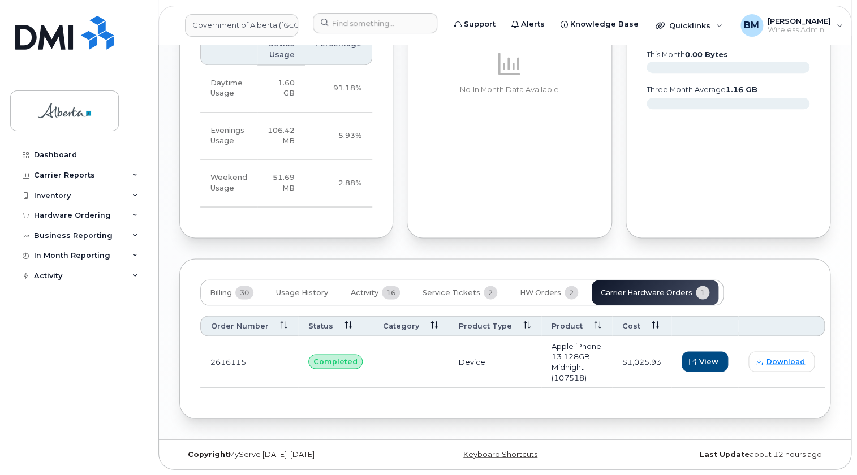
scroll to position [735, 0]
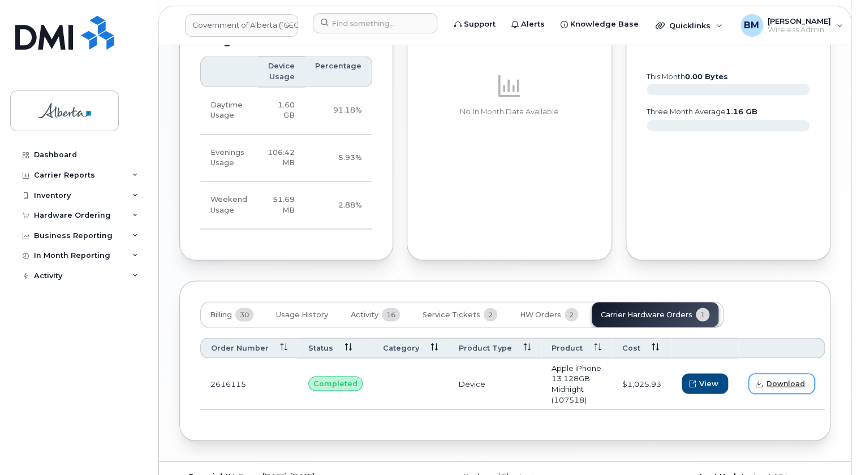
click at [770, 378] on span "Download" at bounding box center [785, 383] width 38 height 10
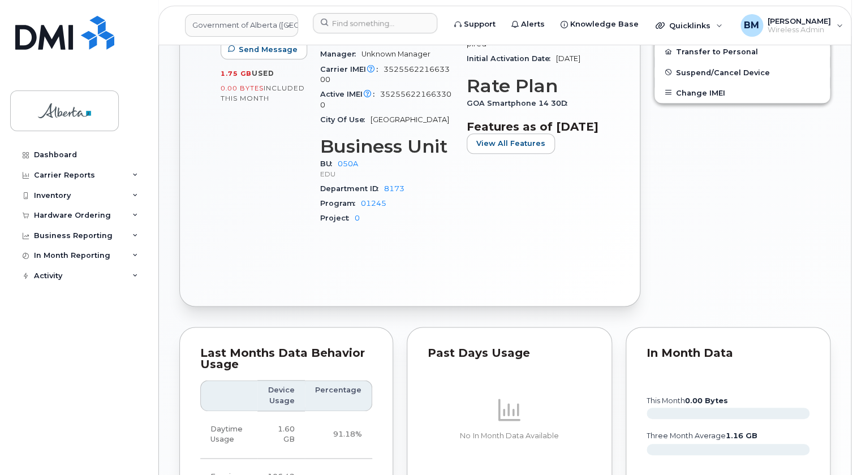
scroll to position [221, 0]
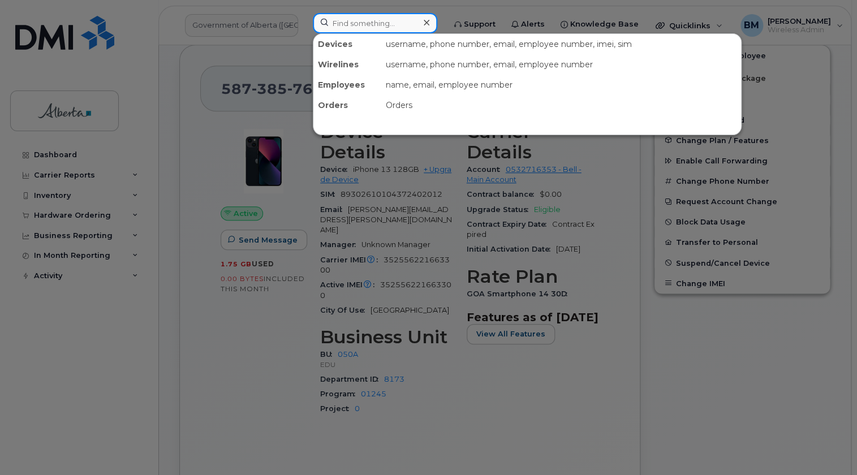
click at [349, 25] on input at bounding box center [375, 23] width 124 height 20
paste input "7808933458"
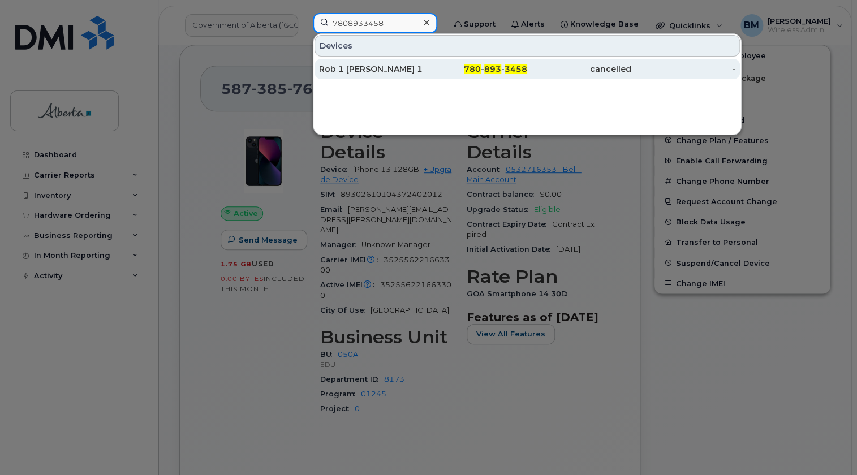
type input "7808933458"
click at [335, 70] on div "Rob 1 [PERSON_NAME] 1" at bounding box center [371, 68] width 104 height 11
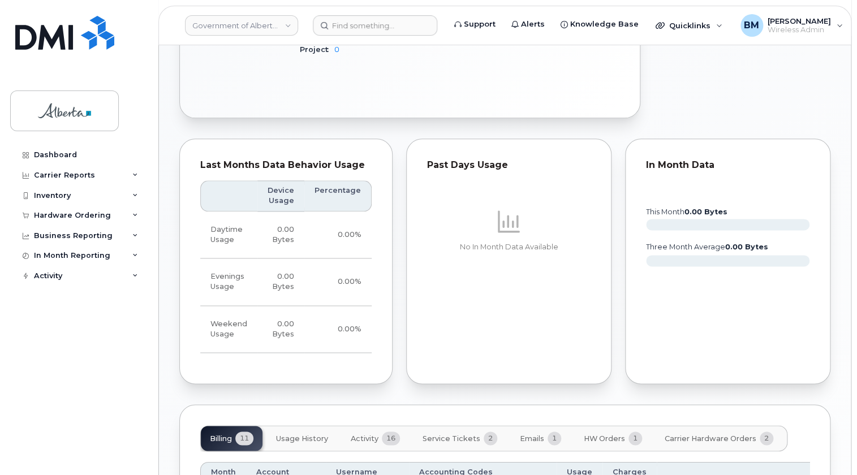
scroll to position [514, 0]
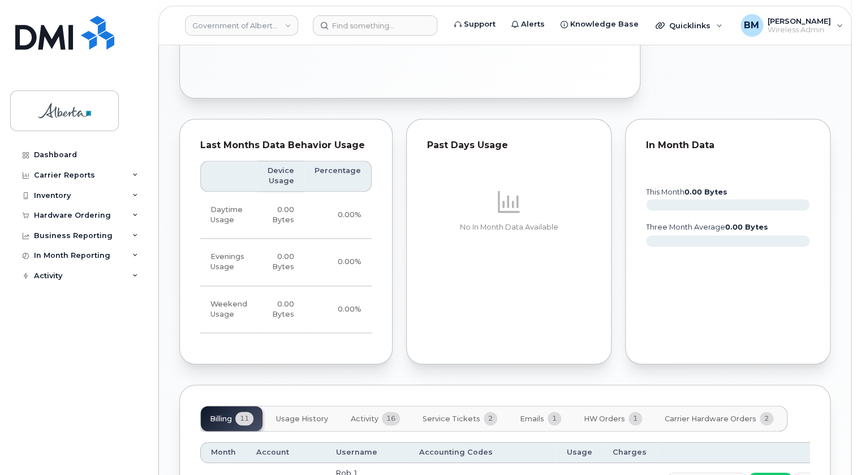
click at [722, 414] on span "Carrier Hardware Orders" at bounding box center [710, 418] width 92 height 9
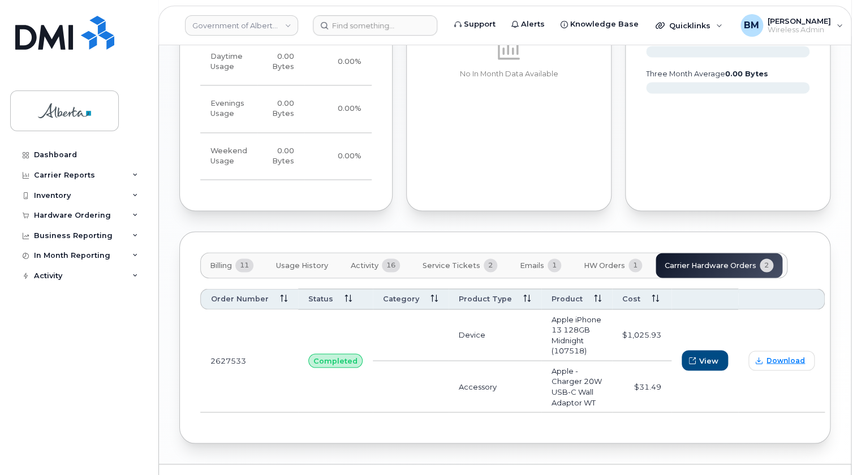
scroll to position [668, 0]
click at [774, 355] on span "Download" at bounding box center [785, 360] width 38 height 10
